Goal: Contribute content: Add original content to the website for others to see

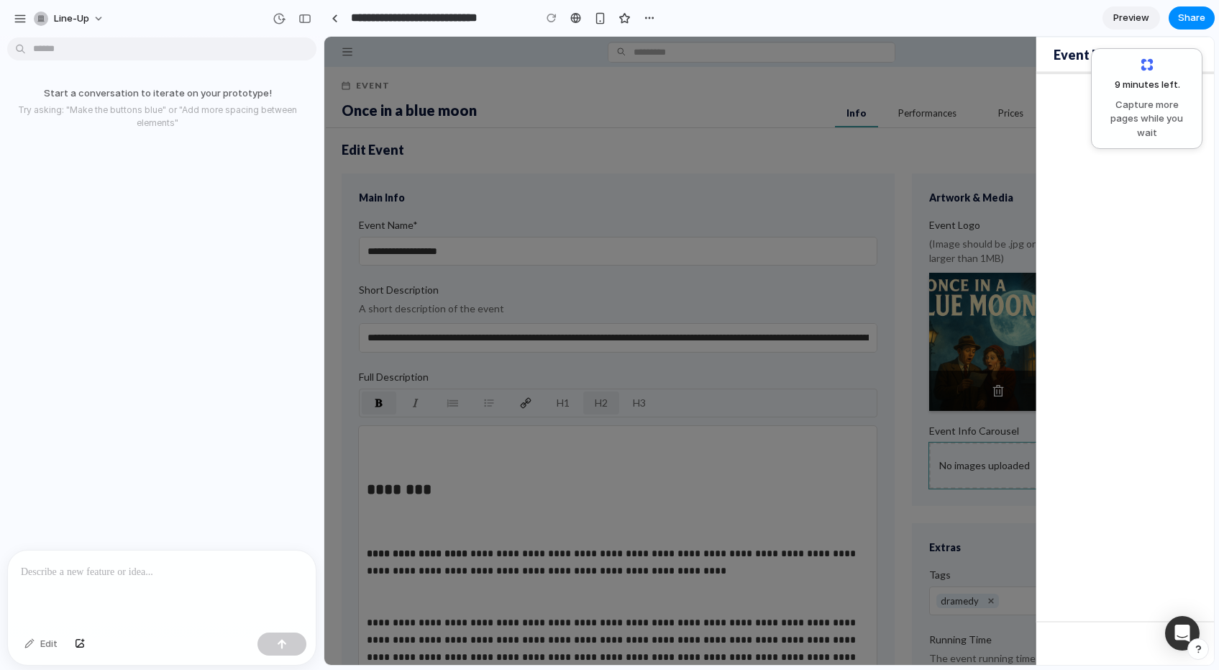
click at [84, 571] on p at bounding box center [162, 571] width 282 height 17
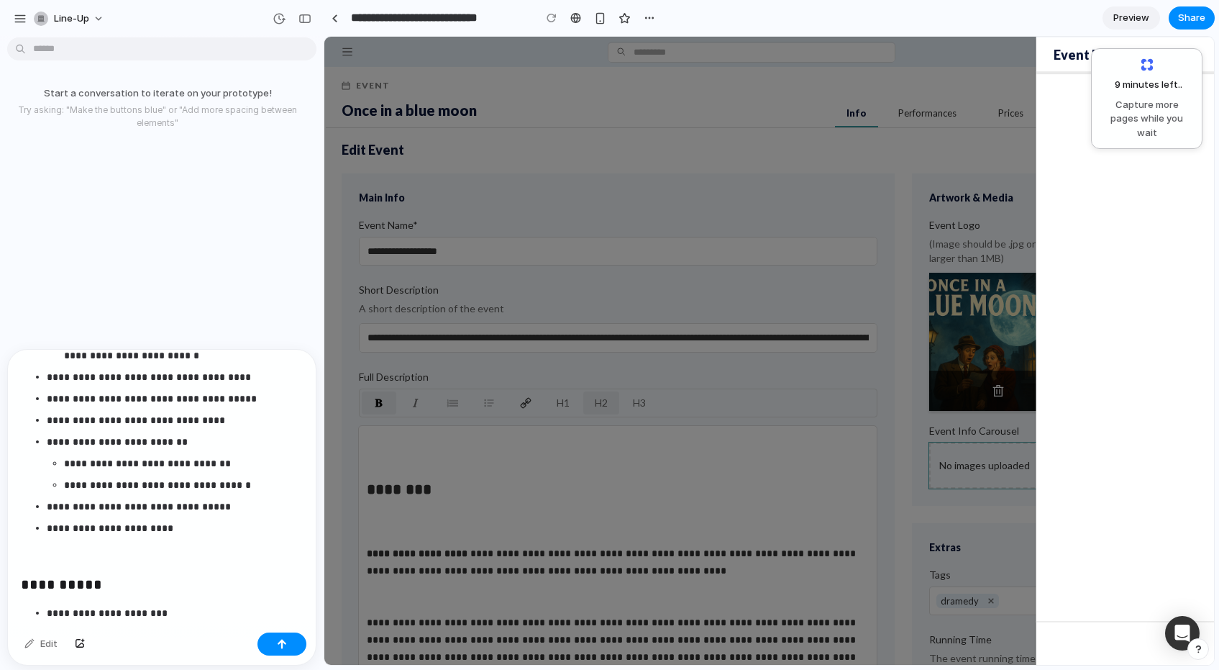
scroll to position [826, 0]
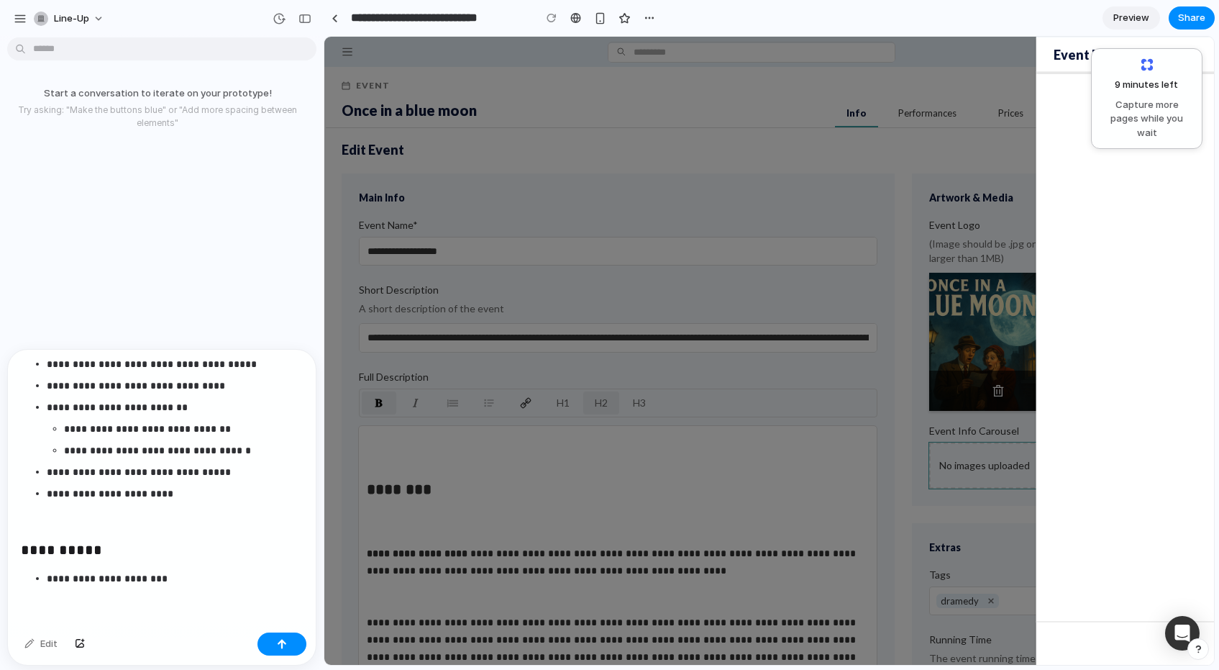
click at [176, 581] on p "**********" at bounding box center [175, 578] width 256 height 17
drag, startPoint x: 175, startPoint y: 575, endPoint x: 27, endPoint y: 533, distance: 154.1
click at [27, 533] on div "**********" at bounding box center [162, 75] width 308 height 1103
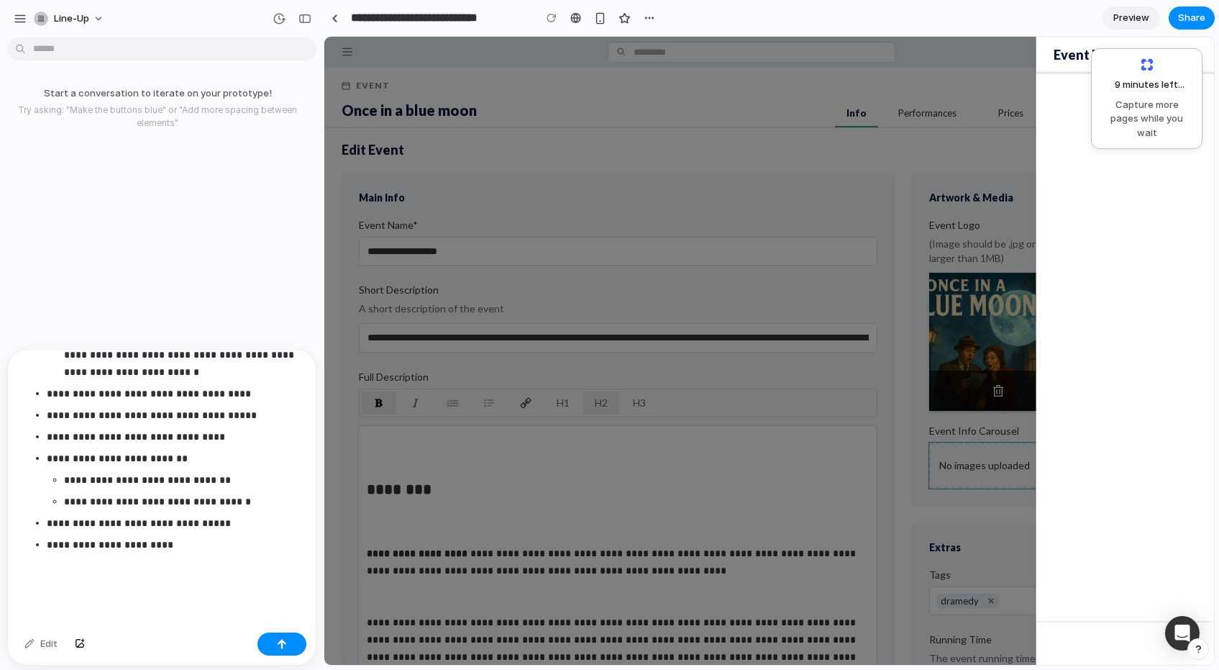
scroll to position [774, 0]
click at [284, 647] on div "button" at bounding box center [282, 644] width 10 height 10
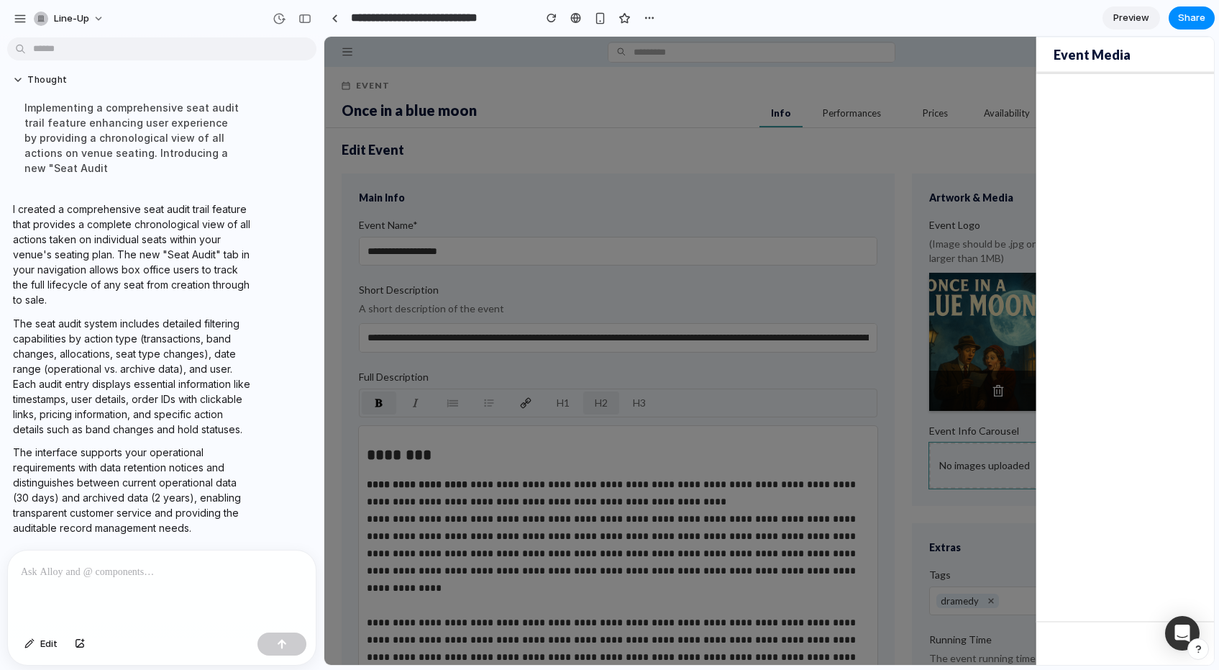
scroll to position [0, 0]
click at [1124, 17] on span "Preview" at bounding box center [1131, 18] width 36 height 14
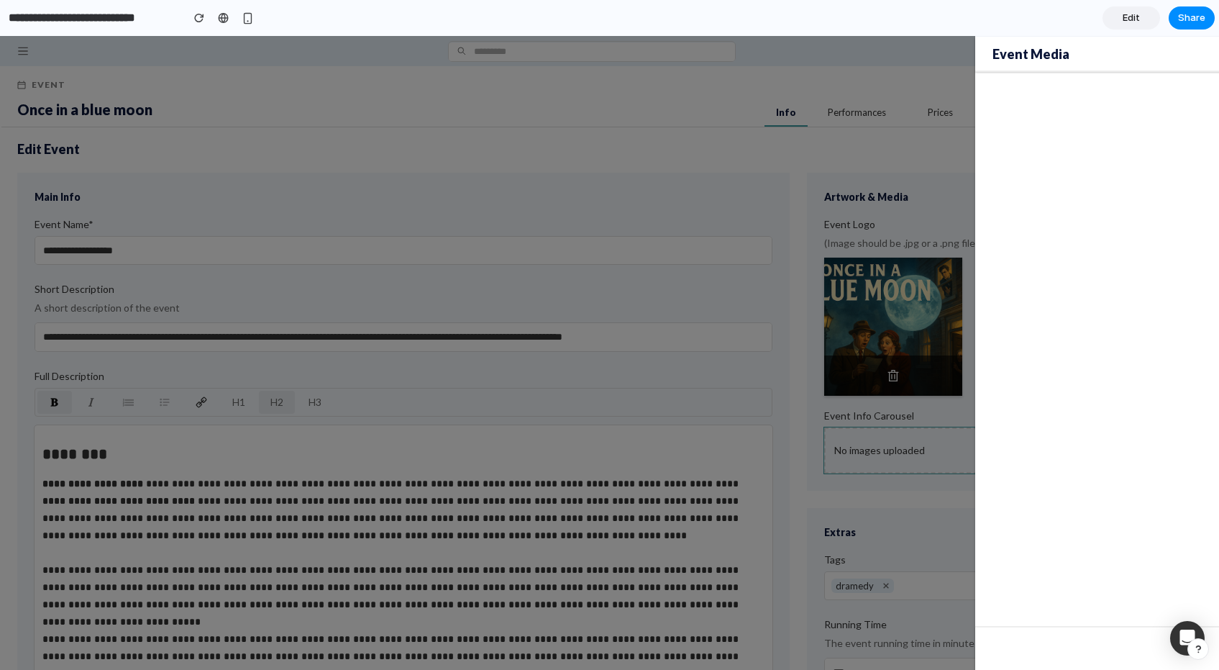
click at [195, 18] on div "button" at bounding box center [199, 18] width 10 height 10
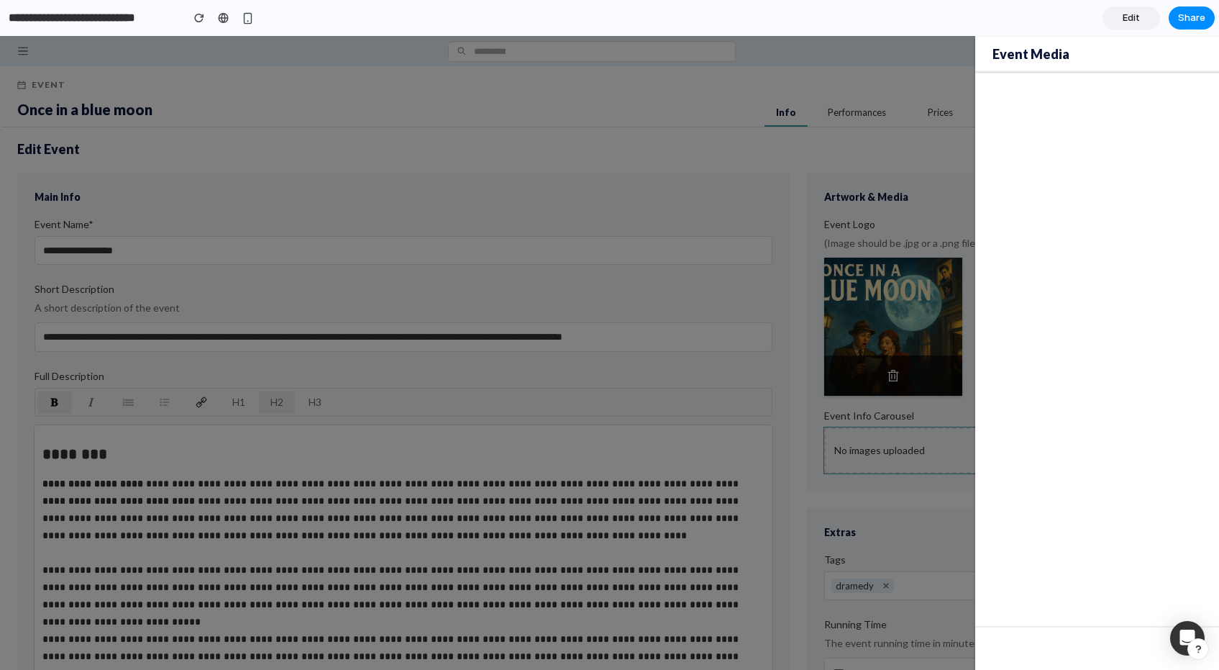
click at [221, 21] on div at bounding box center [223, 18] width 11 height 12
click at [1129, 19] on span "Edit" at bounding box center [1131, 18] width 17 height 14
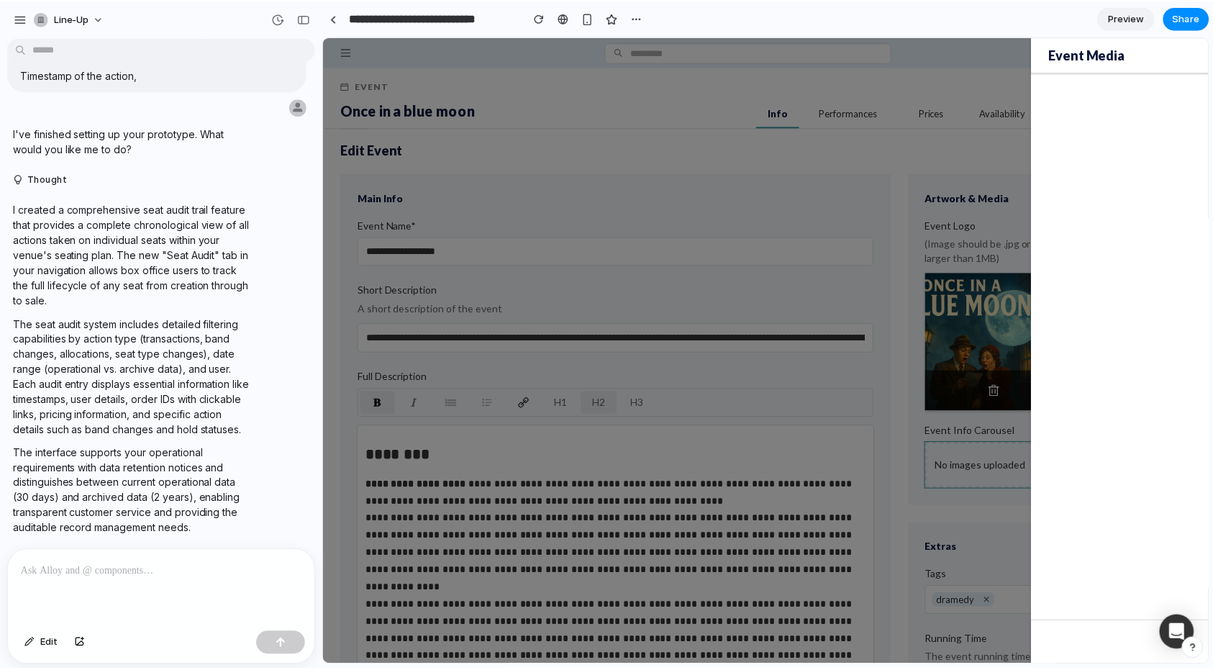
scroll to position [865, 0]
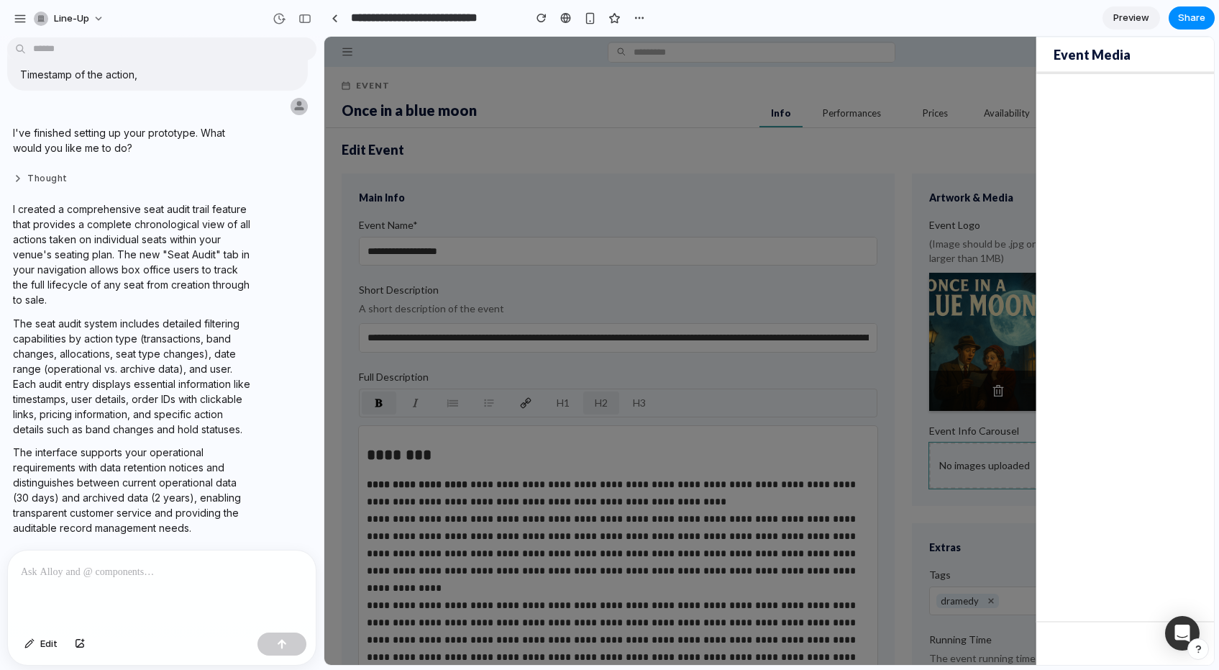
click at [20, 180] on button "Thought" at bounding box center [133, 179] width 240 height 12
